Goal: Information Seeking & Learning: Learn about a topic

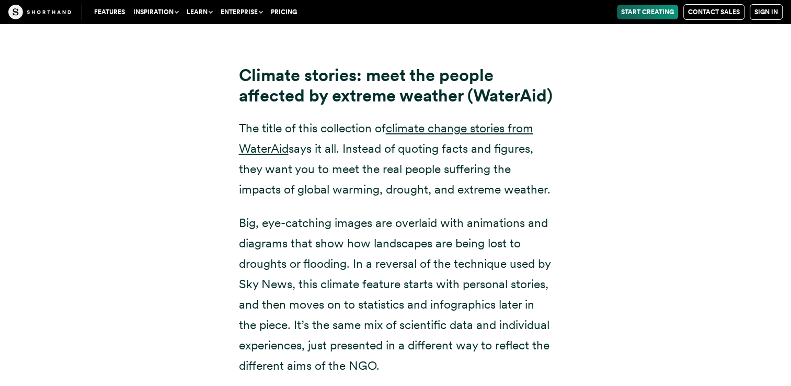
scroll to position [7486, 0]
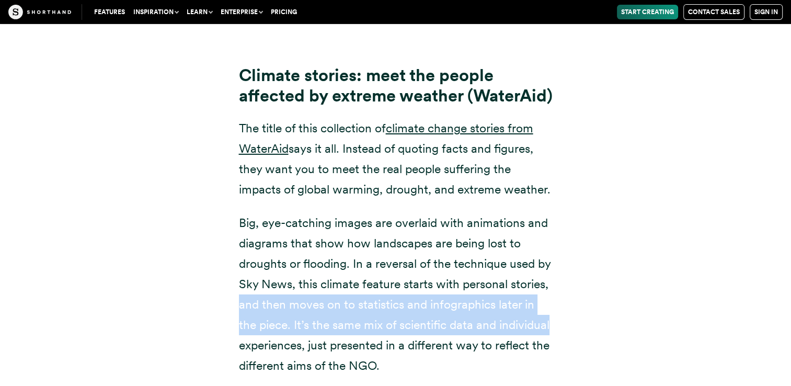
drag, startPoint x: 612, startPoint y: 278, endPoint x: 592, endPoint y: 235, distance: 47.2
click at [592, 235] on div "Climate stories: meet the people affected by extreme weather (WaterAid) The tit…" at bounding box center [395, 210] width 711 height 356
drag, startPoint x: 592, startPoint y: 235, endPoint x: 638, endPoint y: 270, distance: 57.4
click at [638, 270] on div "Climate stories: meet the people affected by extreme weather (WaterAid) The tit…" at bounding box center [395, 210] width 711 height 356
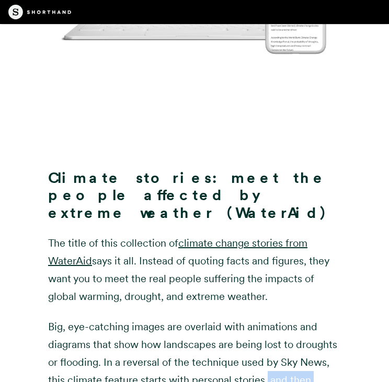
scroll to position [6821, 0]
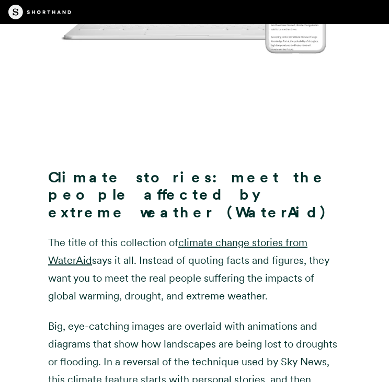
click at [236, 317] on p "Big, eye-catching images are overlaid with animations and diagrams that show ho…" at bounding box center [194, 388] width 293 height 142
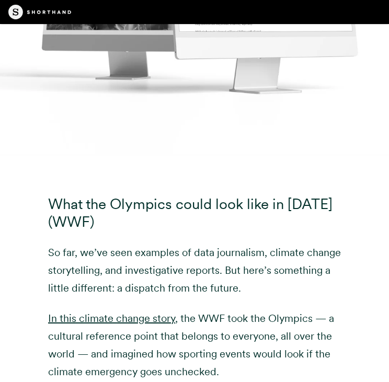
scroll to position [11306, 0]
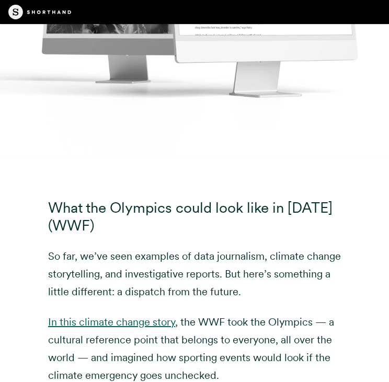
click at [156, 316] on link "In this climate change story" at bounding box center [111, 322] width 127 height 13
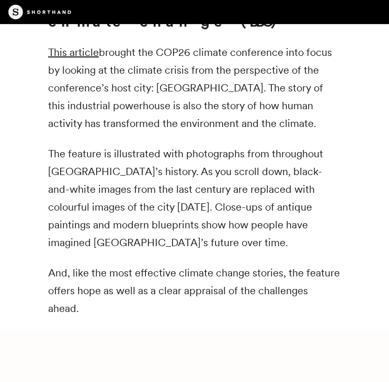
scroll to position [3516, 0]
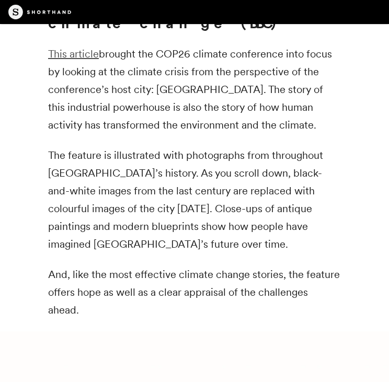
click at [84, 48] on link "This article" at bounding box center [73, 54] width 51 height 13
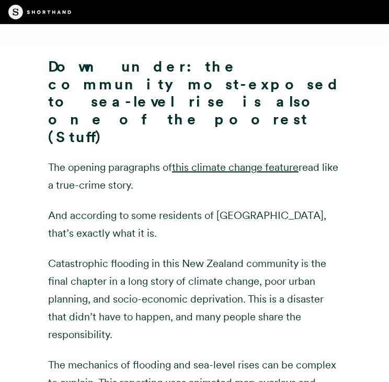
scroll to position [4582, 0]
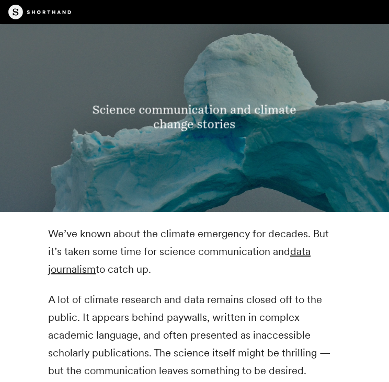
scroll to position [1752, 0]
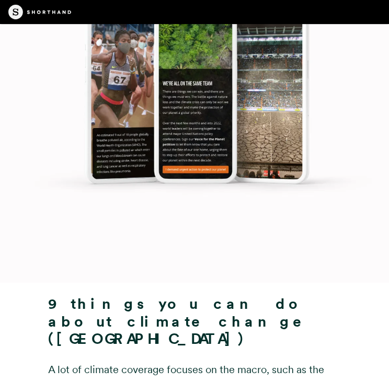
scroll to position [12387, 0]
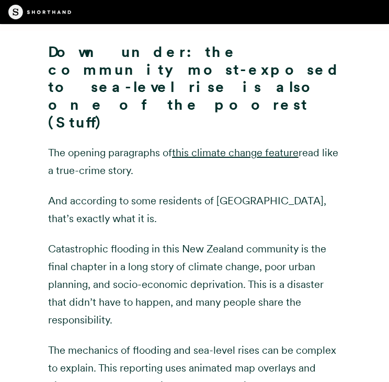
scroll to position [4599, 0]
click at [252, 146] on link "this climate change feature" at bounding box center [235, 152] width 126 height 13
